Goal: Information Seeking & Learning: Find contact information

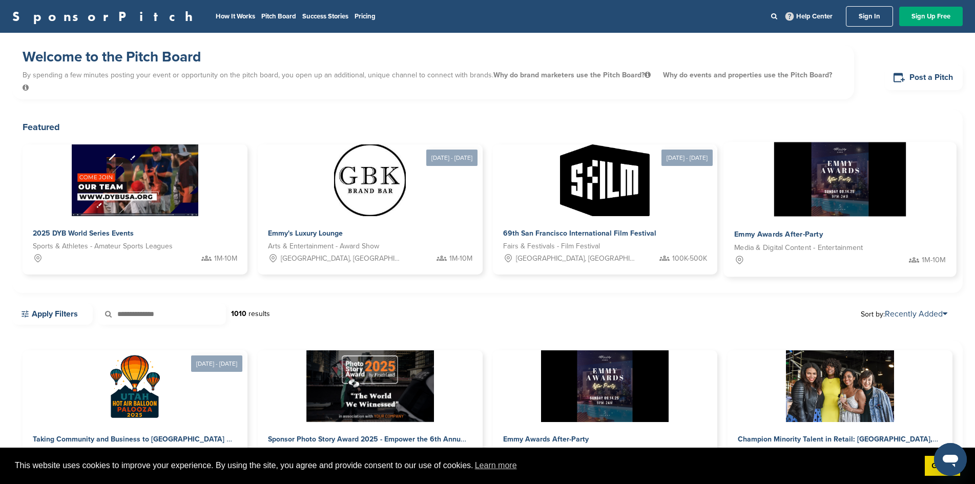
click at [774, 187] on img at bounding box center [840, 179] width 132 height 74
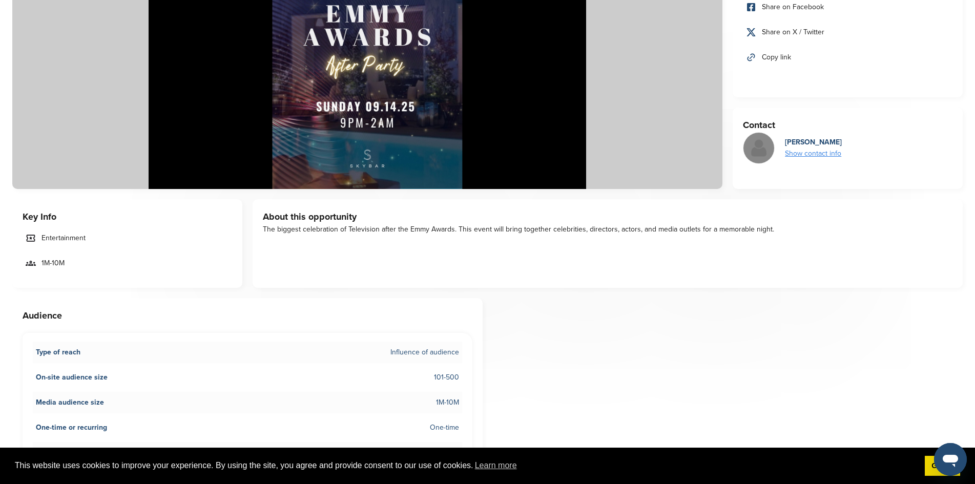
scroll to position [256, 0]
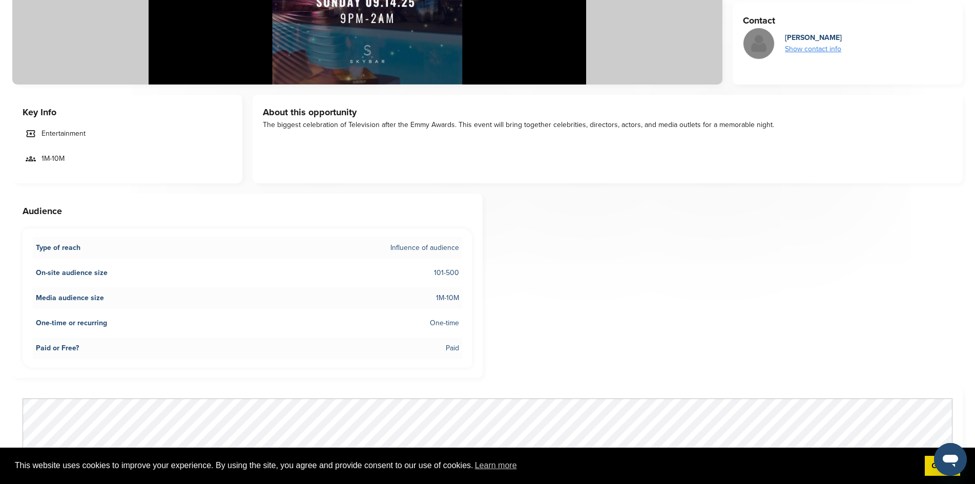
drag, startPoint x: 391, startPoint y: 249, endPoint x: 481, endPoint y: 250, distance: 90.7
click at [481, 250] on div "Audience Type of reach Influence of audience On-site audience size 101-500 Medi…" at bounding box center [247, 286] width 470 height 185
drag, startPoint x: 432, startPoint y: 269, endPoint x: 494, endPoint y: 270, distance: 62.5
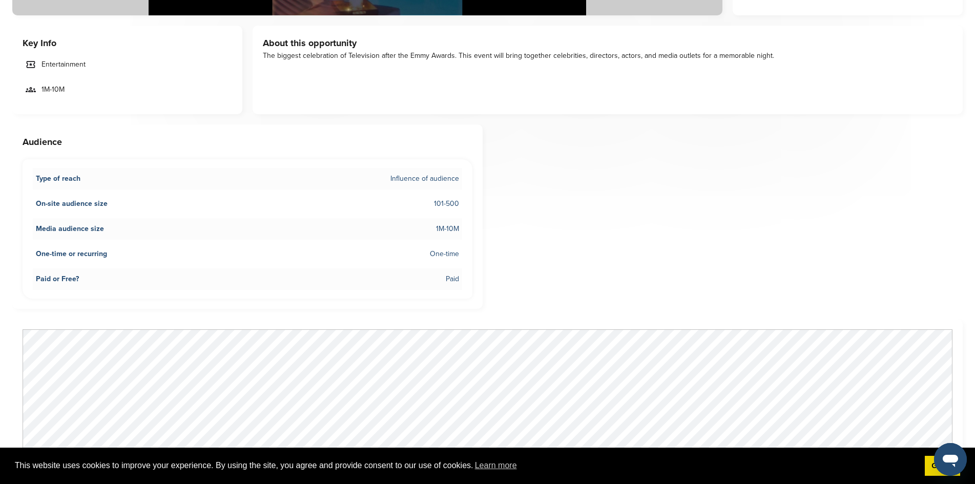
scroll to position [410, 0]
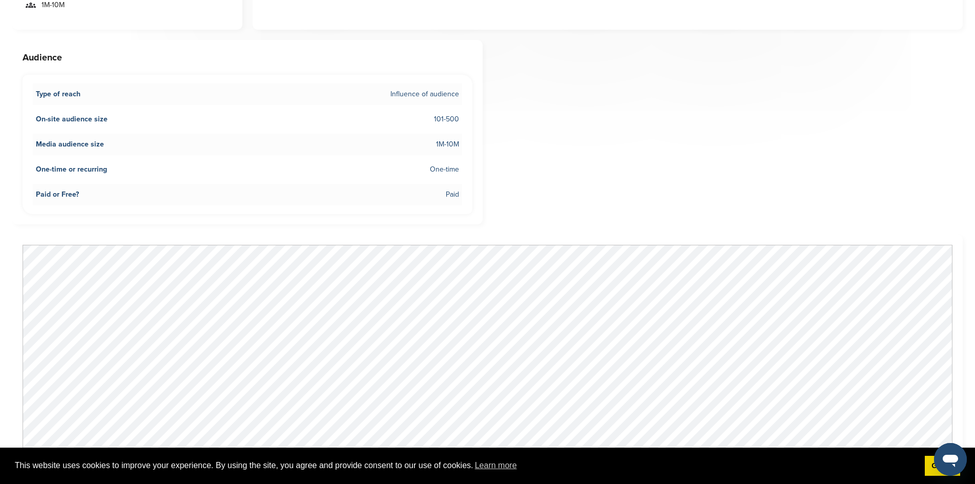
drag, startPoint x: 442, startPoint y: 142, endPoint x: 500, endPoint y: 144, distance: 57.4
click at [492, 143] on div "Share this opportunity Share on LinkedIn Share on Facebook Share on X / Twitter…" at bounding box center [487, 380] width 951 height 1391
click at [403, 176] on li "One-time or recurring One-time" at bounding box center [247, 170] width 429 height 22
drag, startPoint x: 446, startPoint y: 171, endPoint x: 463, endPoint y: 171, distance: 17.4
click at [463, 171] on div "Type of reach Influence of audience On-site audience size 101-500 Media audienc…" at bounding box center [248, 144] width 450 height 139
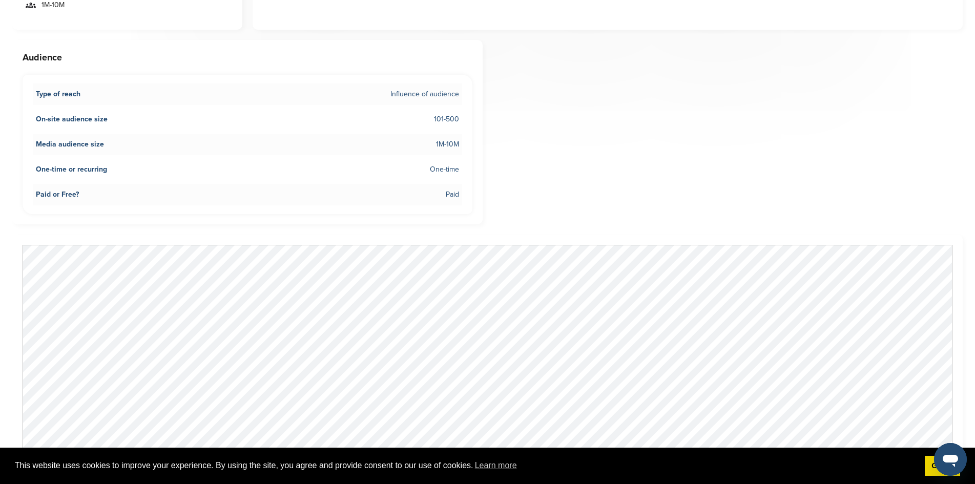
drag, startPoint x: 434, startPoint y: 191, endPoint x: 506, endPoint y: 191, distance: 71.8
click at [506, 191] on div "Share this opportunity Share on LinkedIn Share on Facebook Share on X / Twitter…" at bounding box center [487, 380] width 951 height 1391
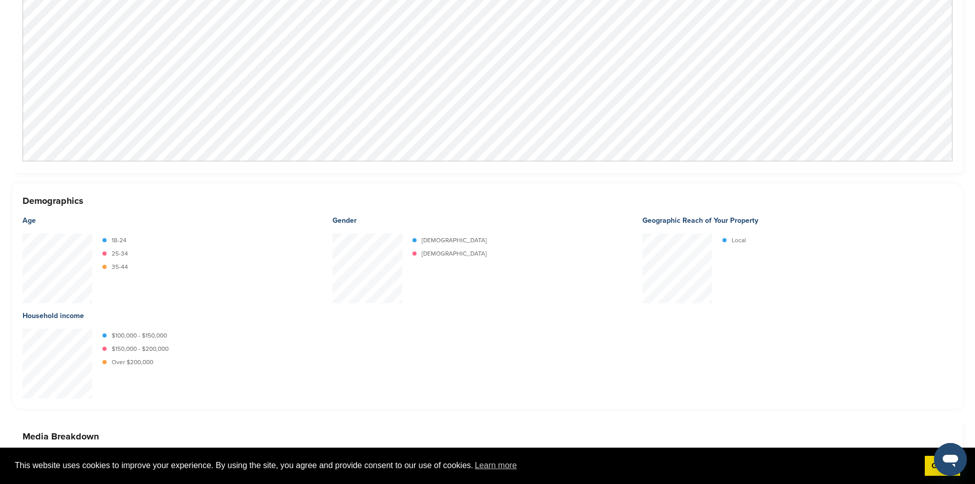
scroll to position [871, 0]
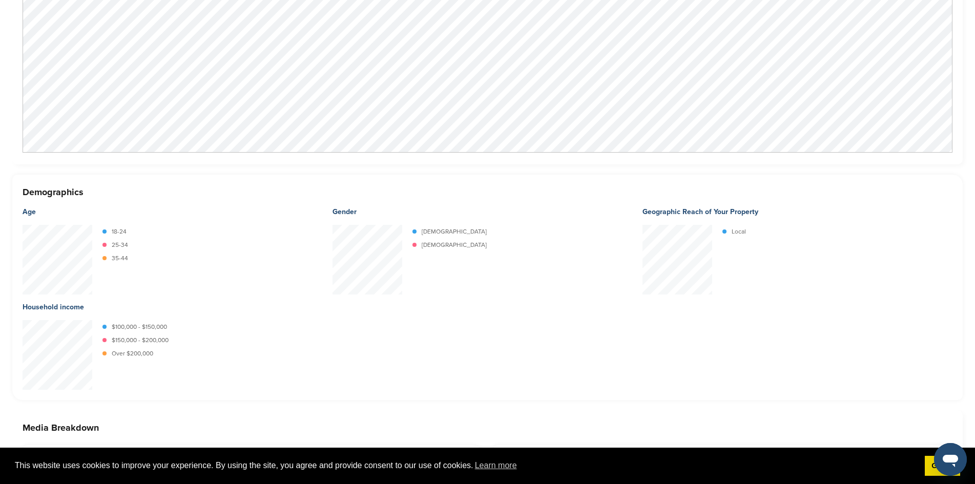
drag, startPoint x: 21, startPoint y: 193, endPoint x: 148, endPoint y: 202, distance: 128.0
click at [148, 202] on div "Demographics Age 18-24 25-34 35-44 Gender Female Male Geographic Reach of Your …" at bounding box center [487, 288] width 951 height 226
click at [148, 202] on div "Age" at bounding box center [178, 212] width 310 height 26
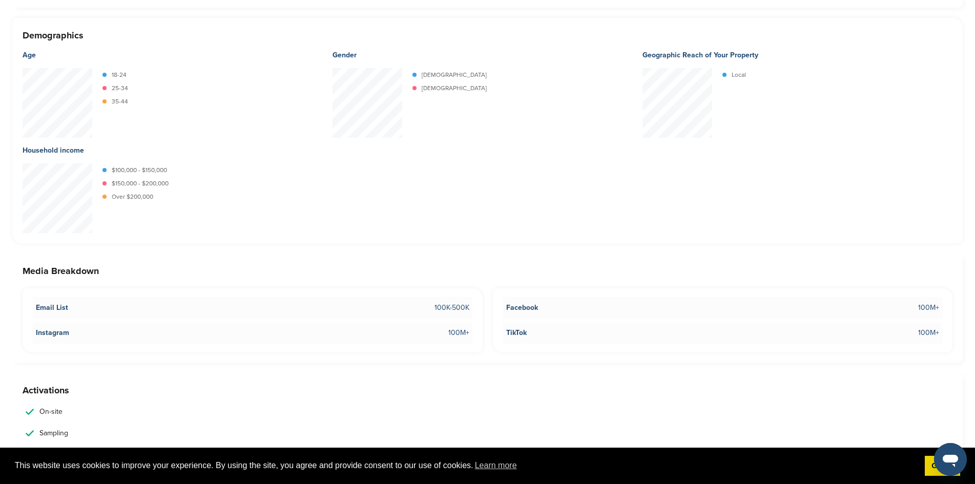
scroll to position [1179, 0]
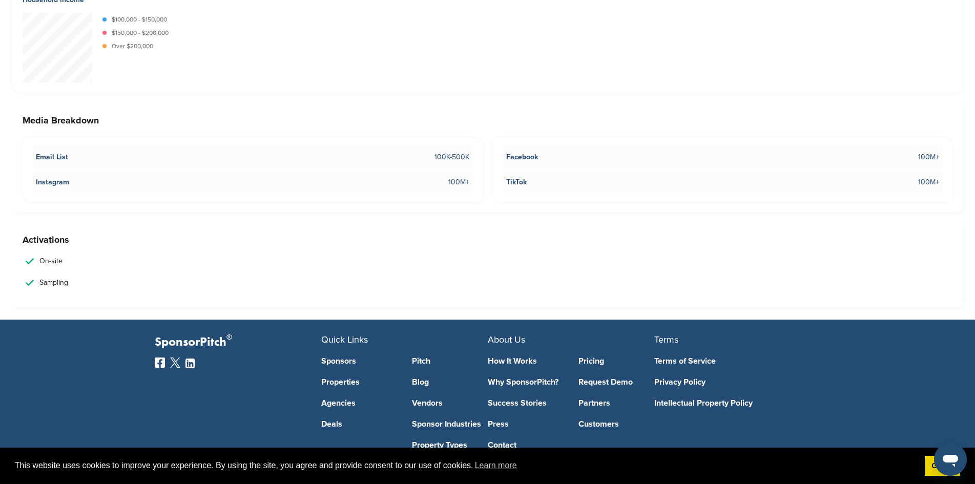
drag, startPoint x: 407, startPoint y: 158, endPoint x: 480, endPoint y: 156, distance: 72.8
click at [480, 156] on div "Email List 100K-500K Instagram 100M+" at bounding box center [253, 170] width 460 height 64
drag, startPoint x: 435, startPoint y: 183, endPoint x: 480, endPoint y: 182, distance: 45.1
click at [480, 182] on div "Email List 100K-500K Instagram 100M+" at bounding box center [253, 170] width 460 height 64
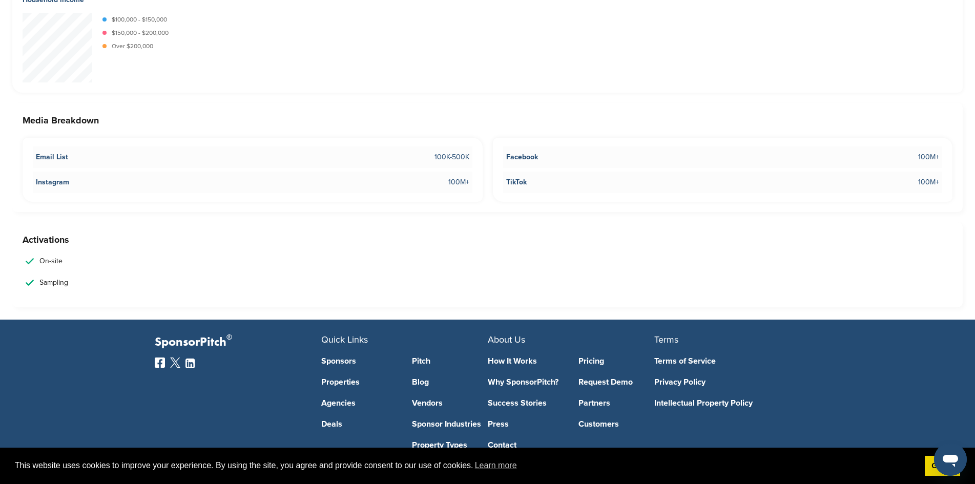
click at [480, 182] on div "Email List 100K-500K Instagram 100M+" at bounding box center [253, 170] width 460 height 64
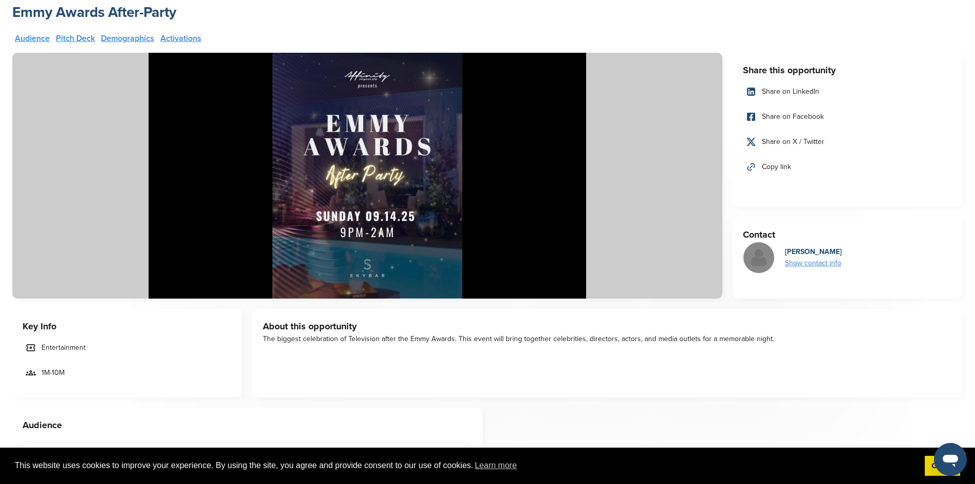
scroll to position [0, 0]
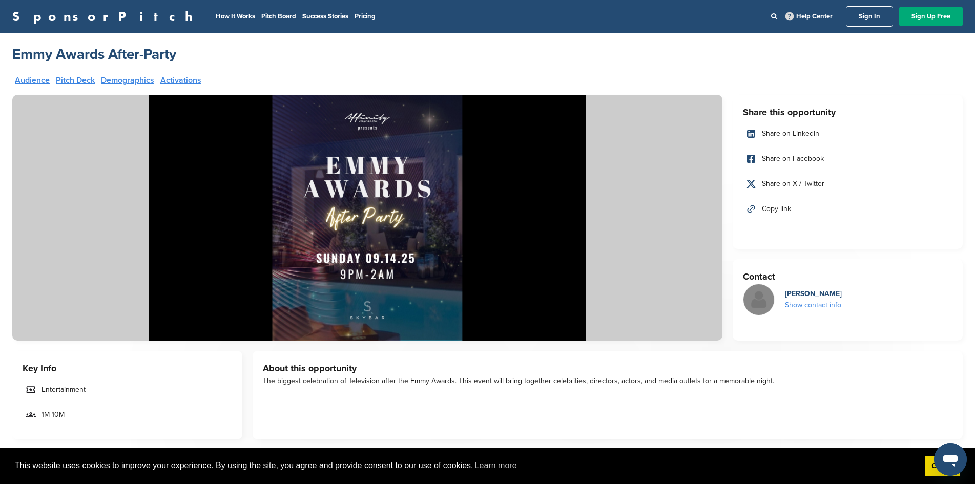
click at [809, 306] on div "Show contact info" at bounding box center [813, 305] width 57 height 11
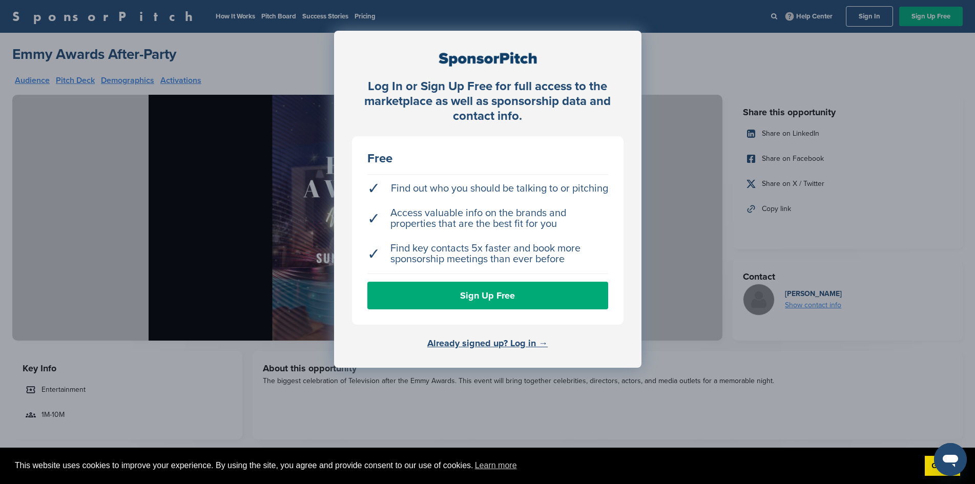
click at [746, 360] on div "Log In or Sign Up Free for full access to the marketplace as well as sponsorshi…" at bounding box center [487, 268] width 975 height 536
click at [720, 67] on div "Log In or Sign Up Free for full access to the marketplace as well as sponsorshi…" at bounding box center [487, 268] width 975 height 536
click at [810, 145] on div "Log In or Sign Up Free for full access to the marketplace as well as sponsorshi…" at bounding box center [487, 268] width 975 height 536
click at [466, 346] on link "Already signed up? Log in →" at bounding box center [487, 343] width 120 height 11
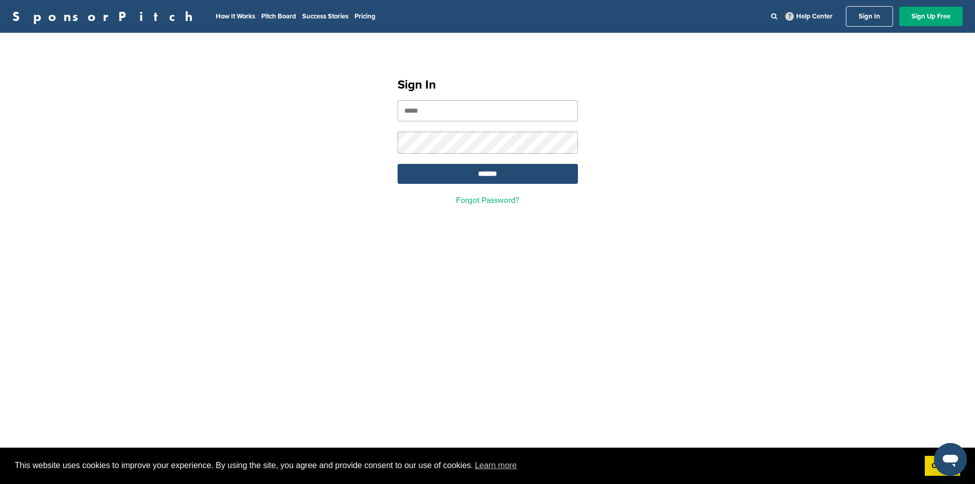
click at [70, 16] on link "SponsorPitch" at bounding box center [105, 16] width 187 height 13
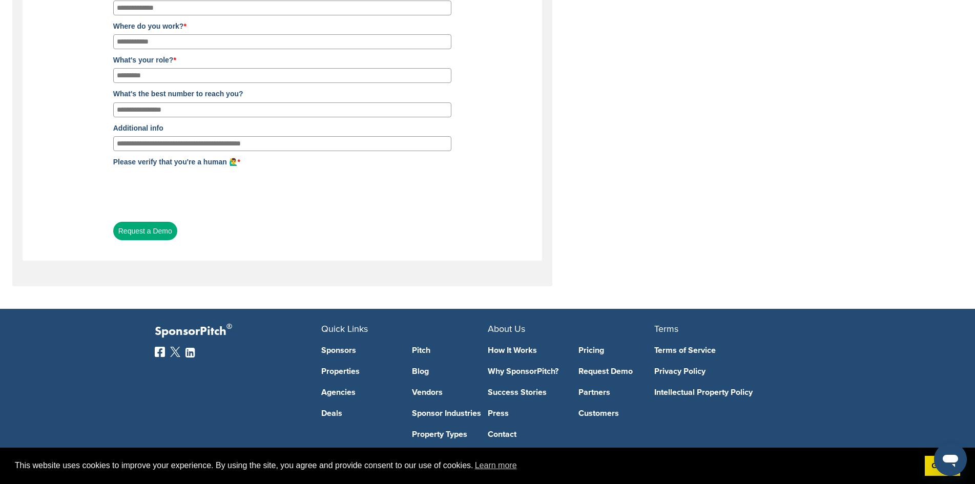
scroll to position [284, 0]
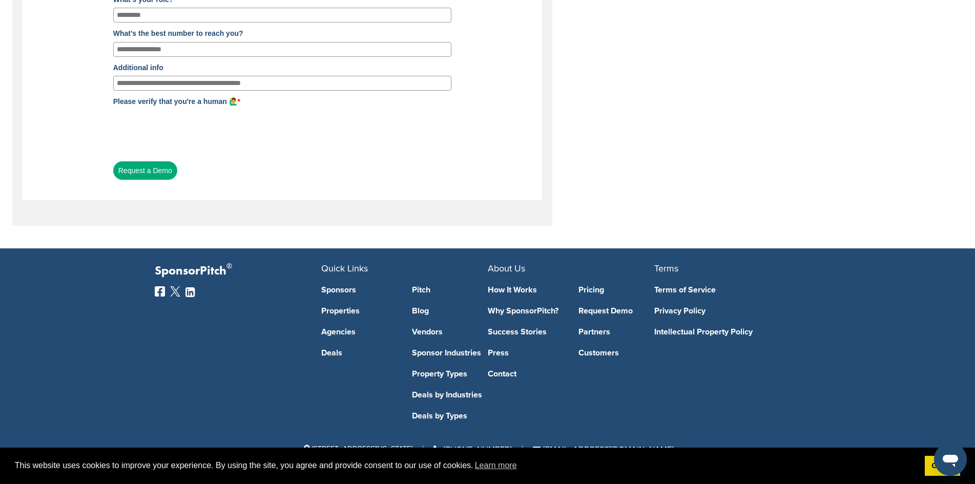
click at [186, 293] on icon at bounding box center [190, 293] width 9 height 8
